Goal: Navigation & Orientation: Find specific page/section

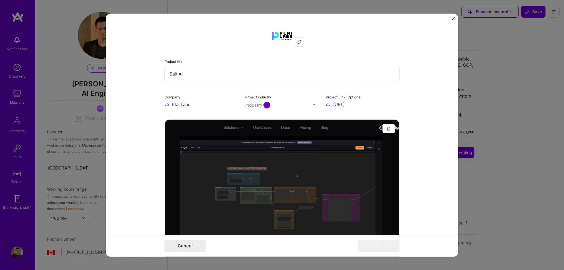
select select "CA"
select select "Right Now"
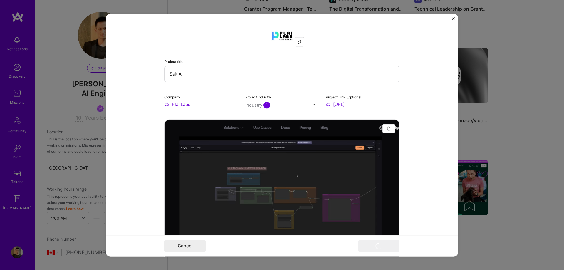
scroll to position [818, 0]
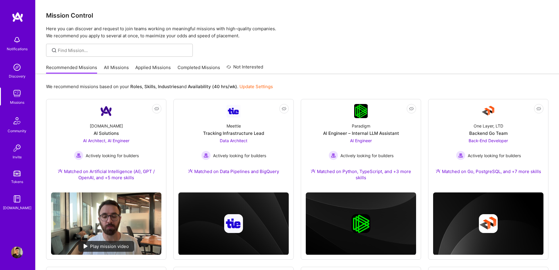
scroll to position [183, 0]
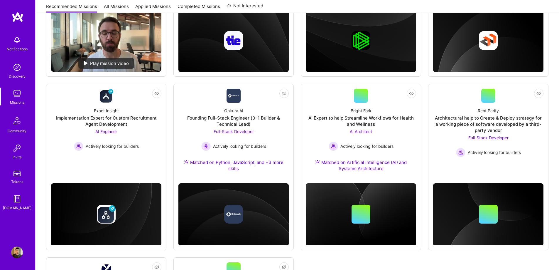
click at [17, 94] on img at bounding box center [17, 93] width 12 height 12
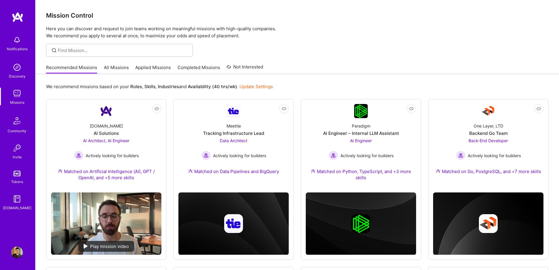
click at [350, 61] on div "Recommended Missions All Missions Applied Missions Completed Missions Not Inter…" at bounding box center [297, 67] width 503 height 13
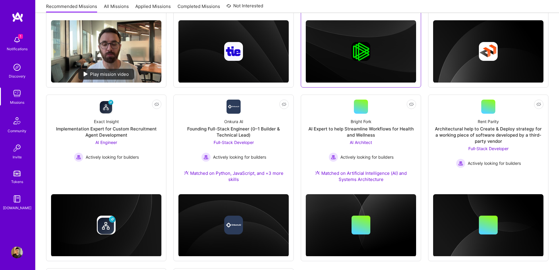
scroll to position [206, 0]
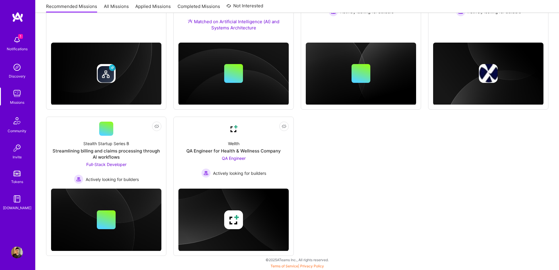
click at [24, 41] on div "1 Notifications" at bounding box center [17, 43] width 36 height 20
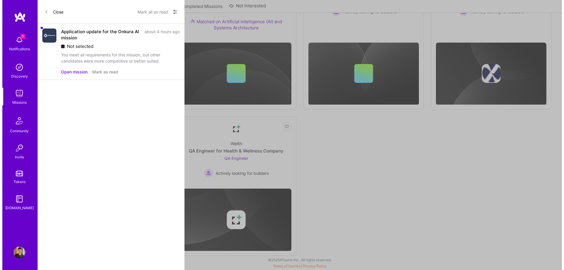
scroll to position [325, 0]
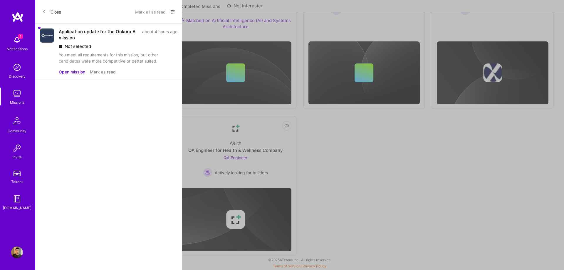
click at [107, 71] on button "Mark as read" at bounding box center [103, 72] width 26 height 6
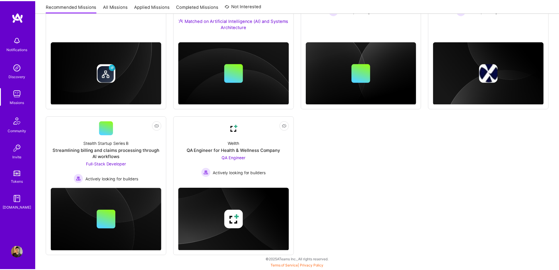
scroll to position [324, 0]
